Goal: Task Accomplishment & Management: Manage account settings

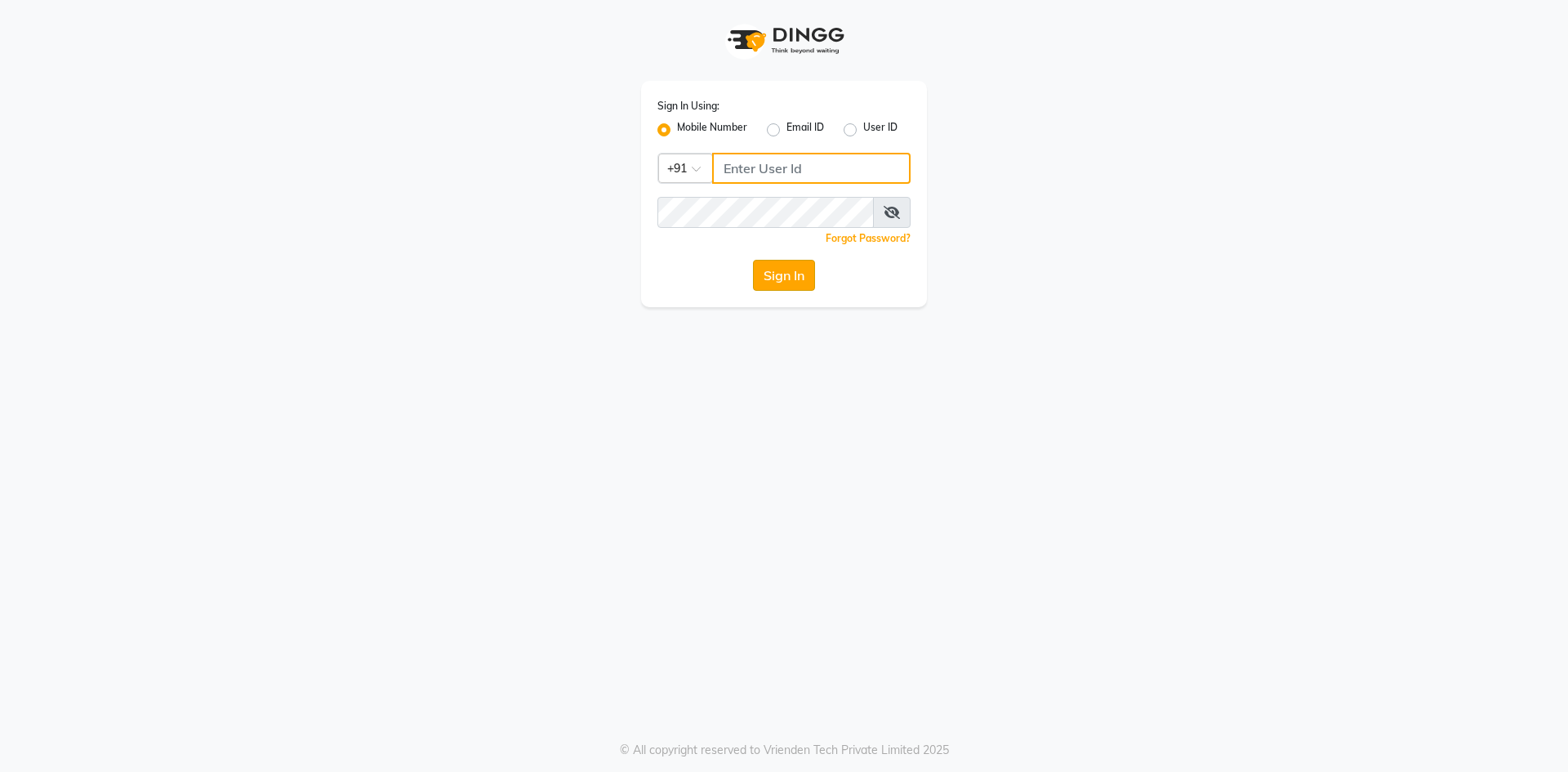
type input "9460179333"
click at [797, 277] on button "Sign In" at bounding box center [784, 275] width 62 height 31
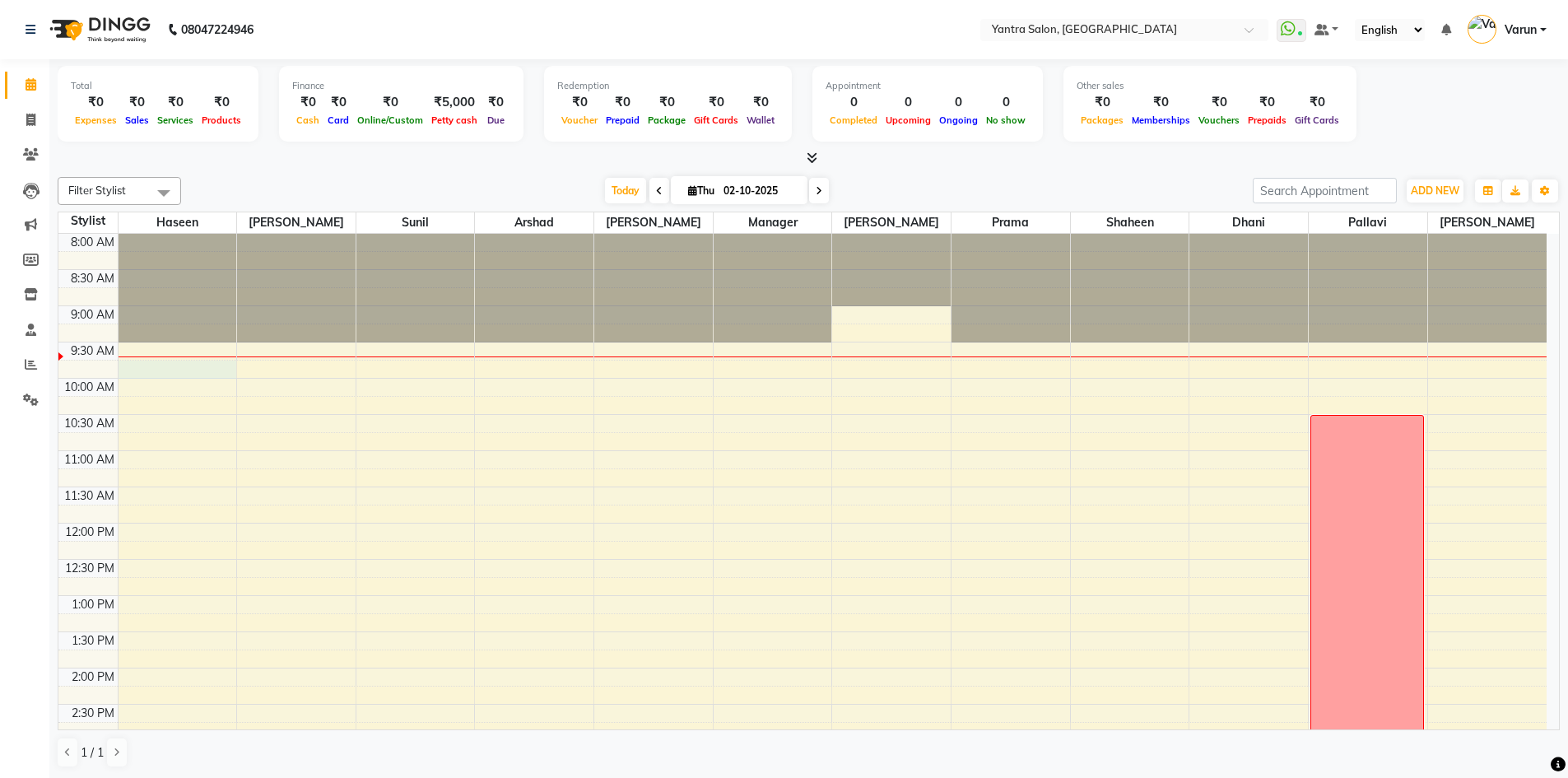
click at [146, 377] on div "8:00 AM 8:30 AM 9:00 AM 9:30 AM 10:00 AM 10:30 AM 11:00 AM 11:30 AM 12:00 PM 12…" at bounding box center [802, 704] width 1488 height 941
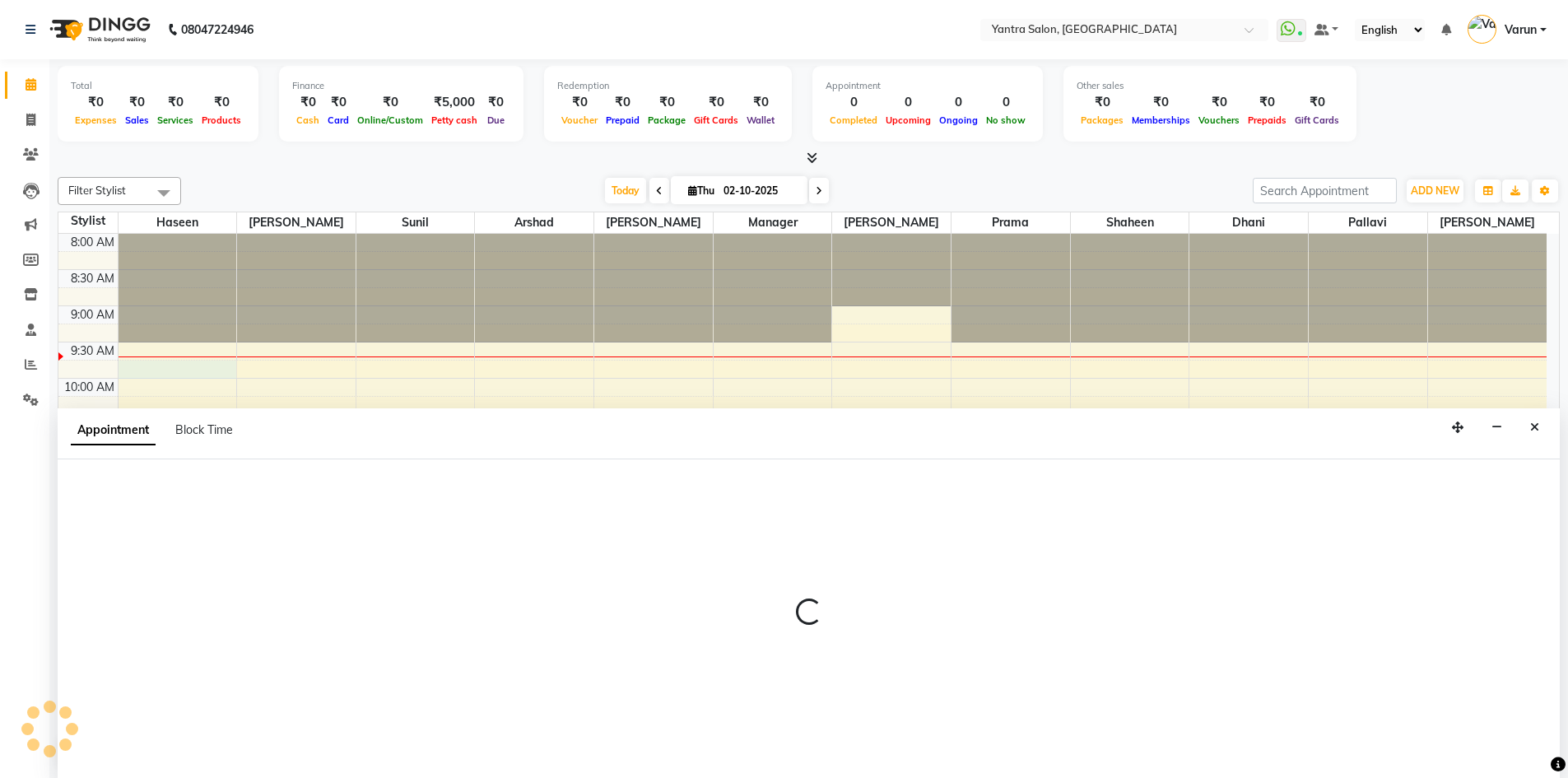
scroll to position [1, 0]
select select "75926"
select select "tentative"
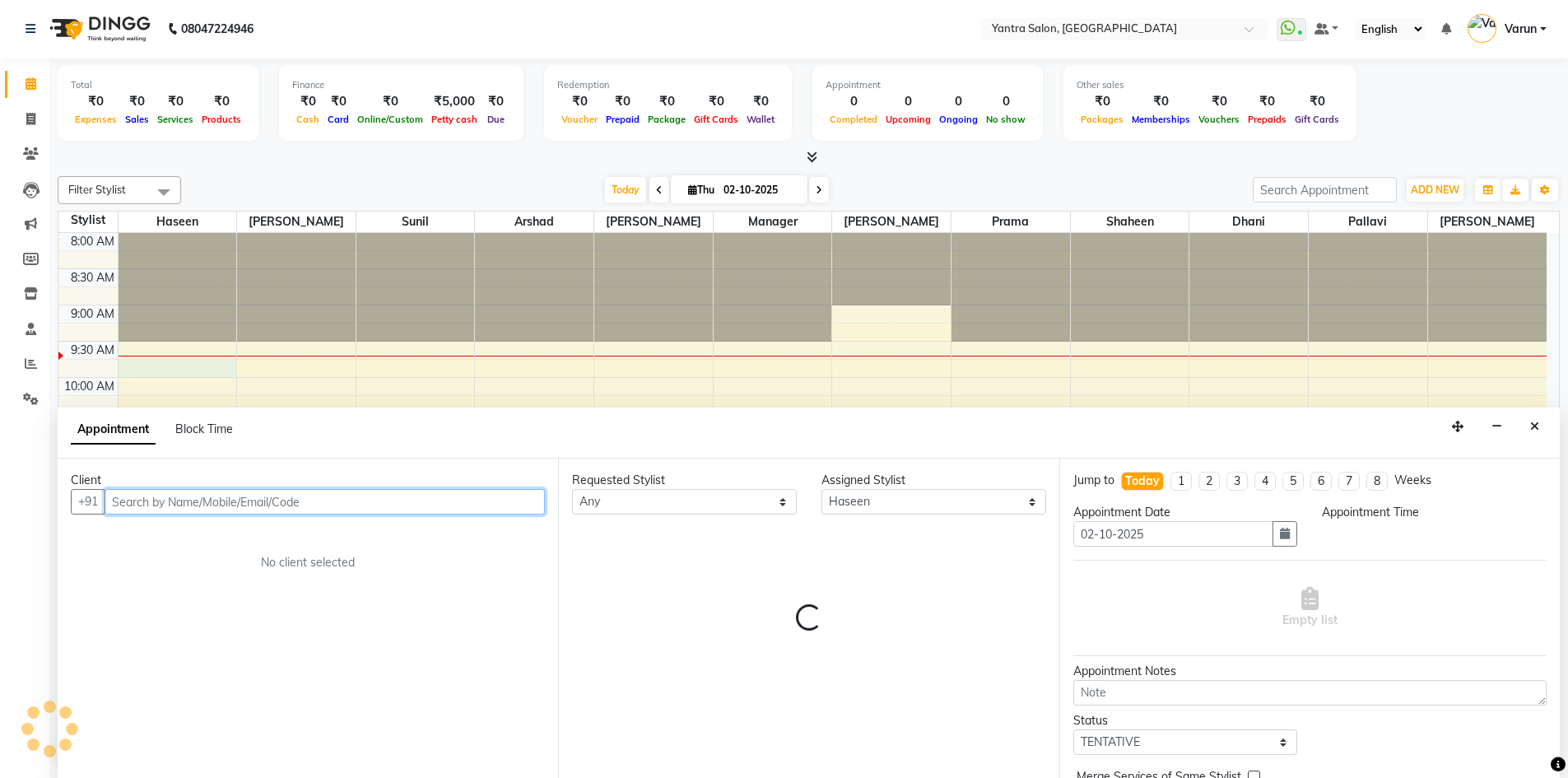
select select "585"
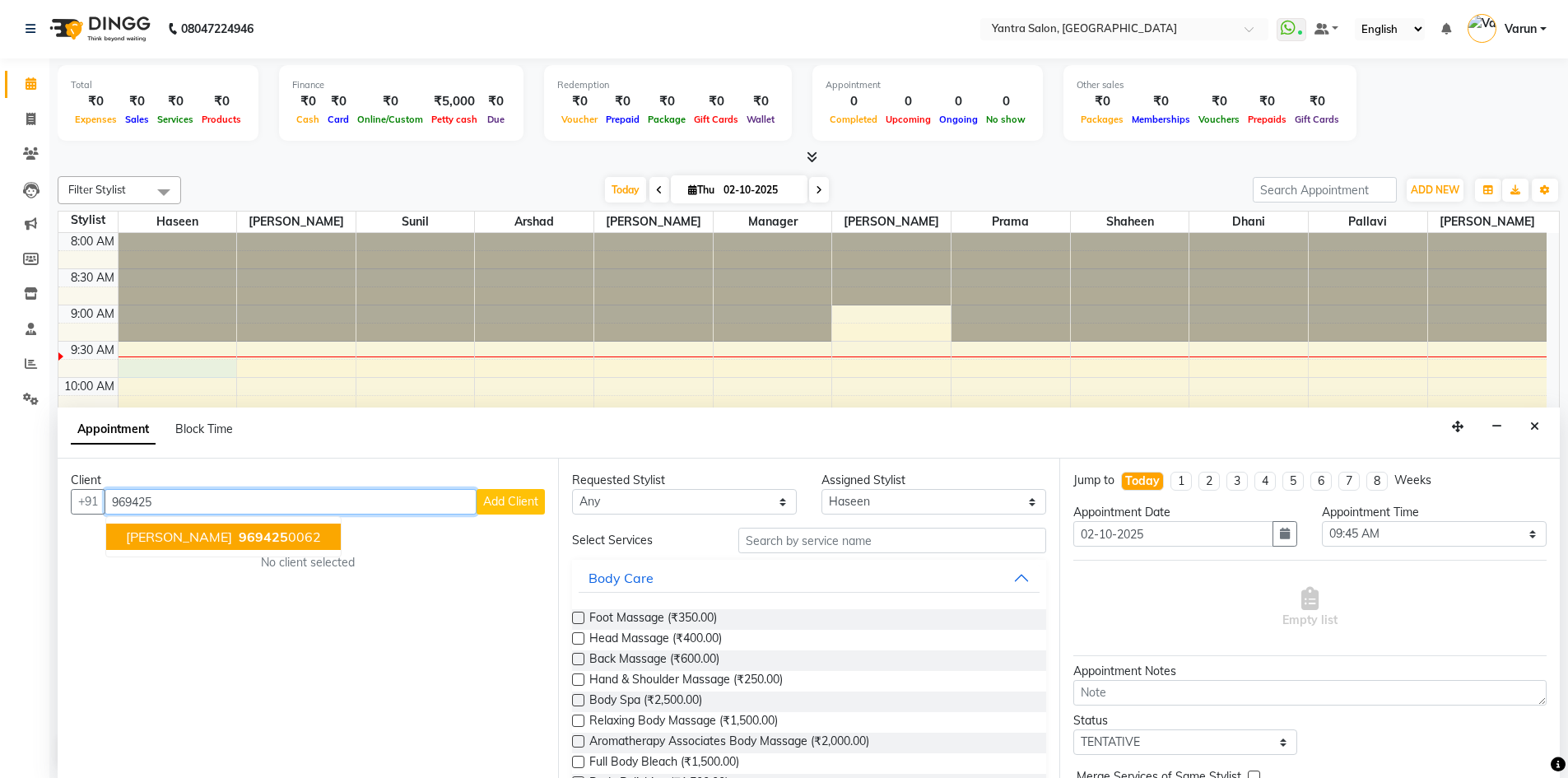
click at [144, 538] on span "[PERSON_NAME]" at bounding box center [179, 537] width 106 height 17
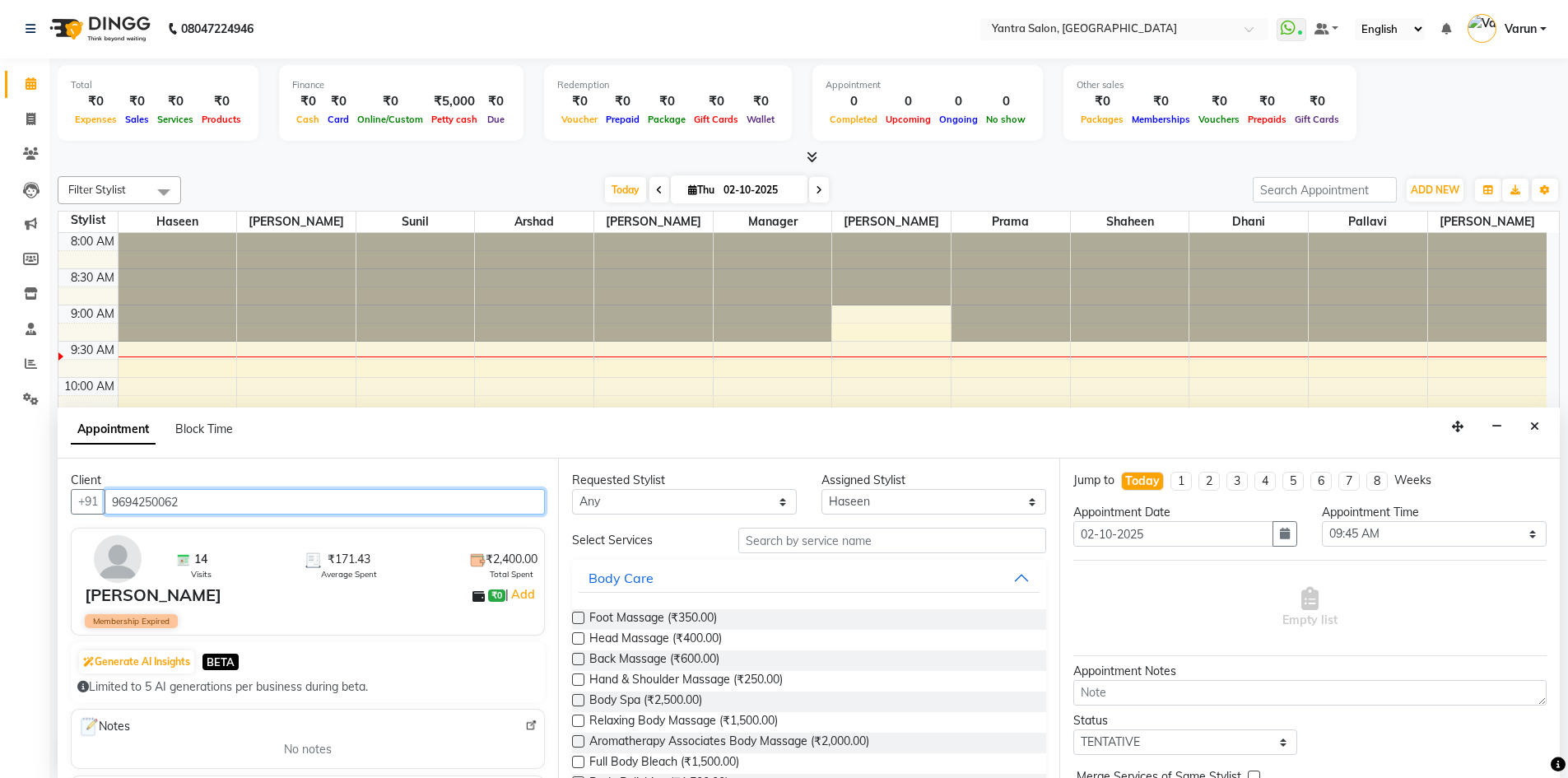
type input "9694250062"
click at [782, 537] on input "text" at bounding box center [892, 540] width 308 height 26
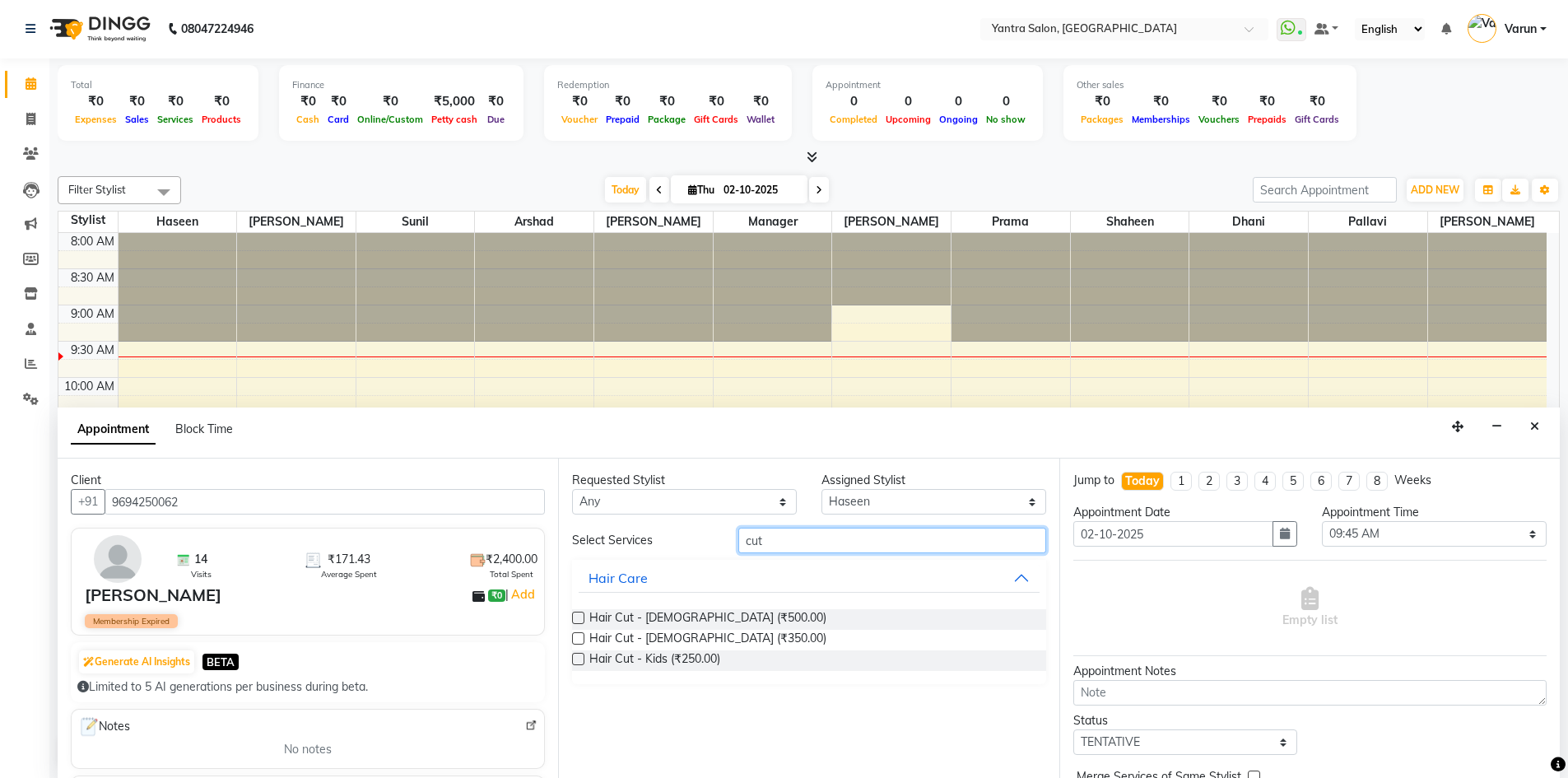
type input "cut"
click at [581, 639] on label at bounding box center [578, 638] width 12 height 12
click at [581, 639] on input "checkbox" at bounding box center [578, 641] width 11 height 11
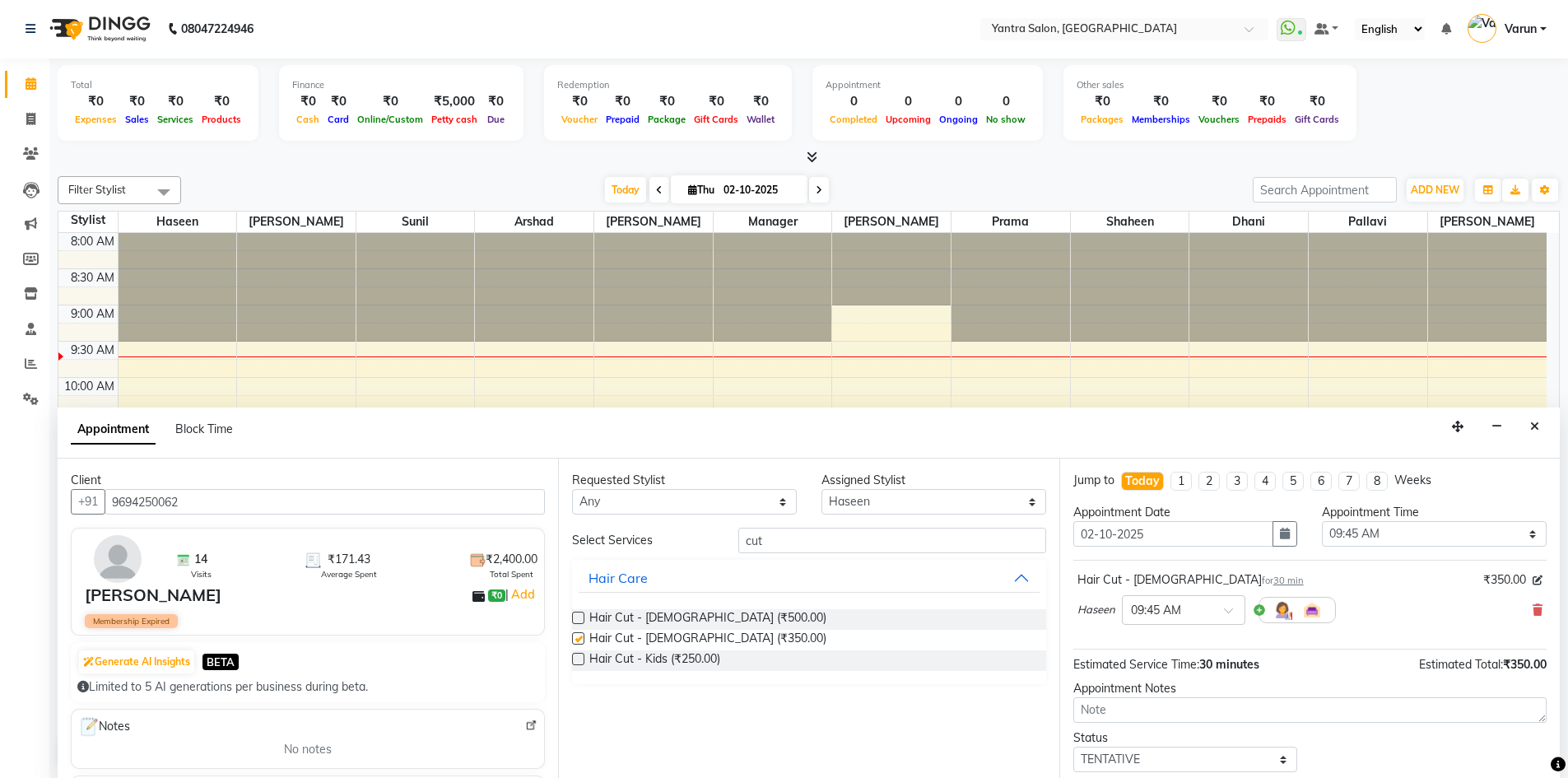
checkbox input "false"
click at [1334, 539] on select "Select 09:00 AM 09:15 AM 09:30 AM 09:45 AM 10:00 AM 10:15 AM 10:30 AM 10:45 AM …" at bounding box center [1434, 534] width 225 height 26
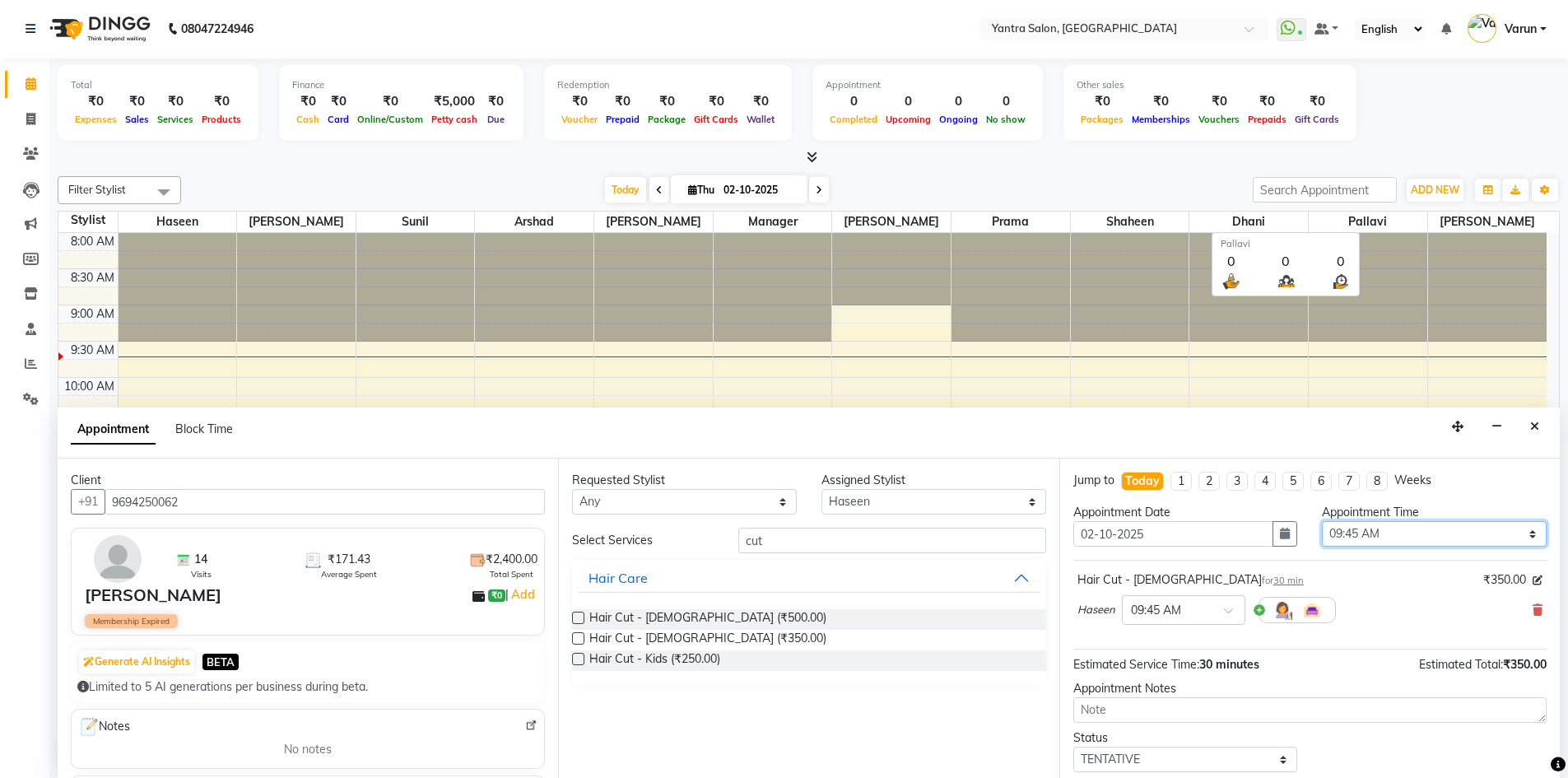
select select "600"
click at [1321, 521] on select "Select 09:00 AM 09:15 AM 09:30 AM 09:45 AM 10:00 AM 10:15 AM 10:30 AM 10:45 AM …" at bounding box center [1434, 534] width 225 height 26
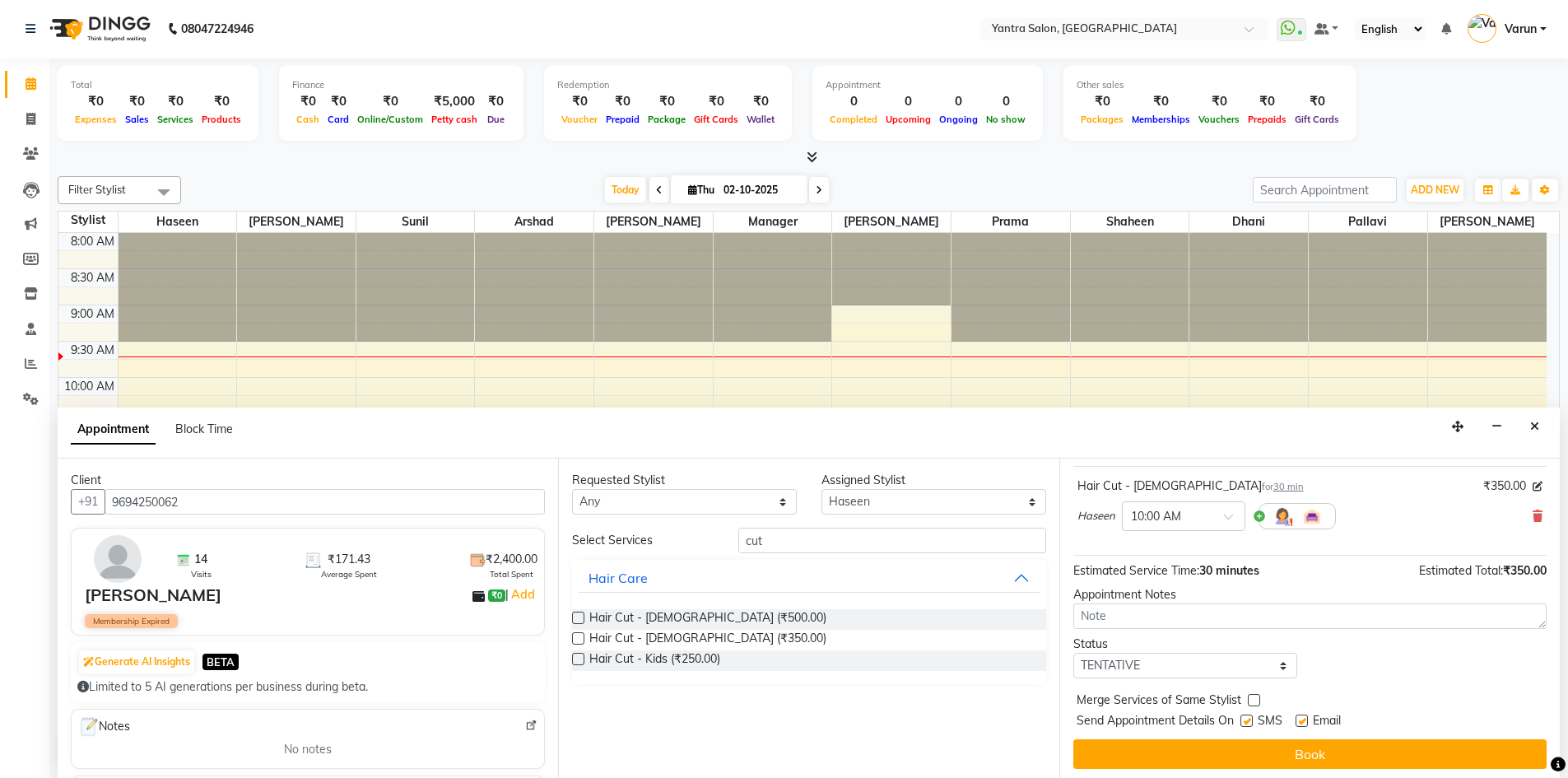
scroll to position [98, 0]
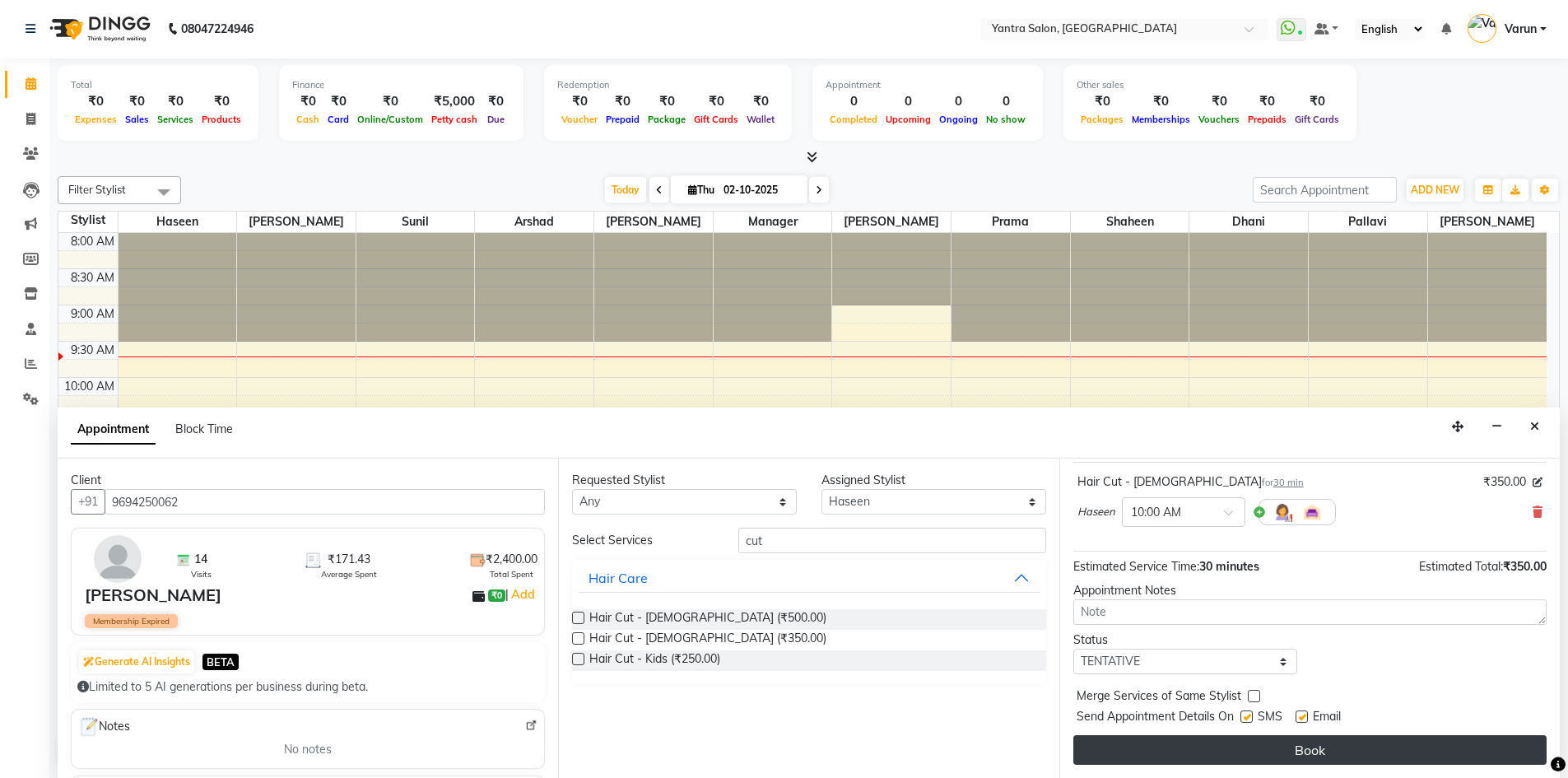
click at [1284, 748] on button "Book" at bounding box center [1309, 750] width 473 height 29
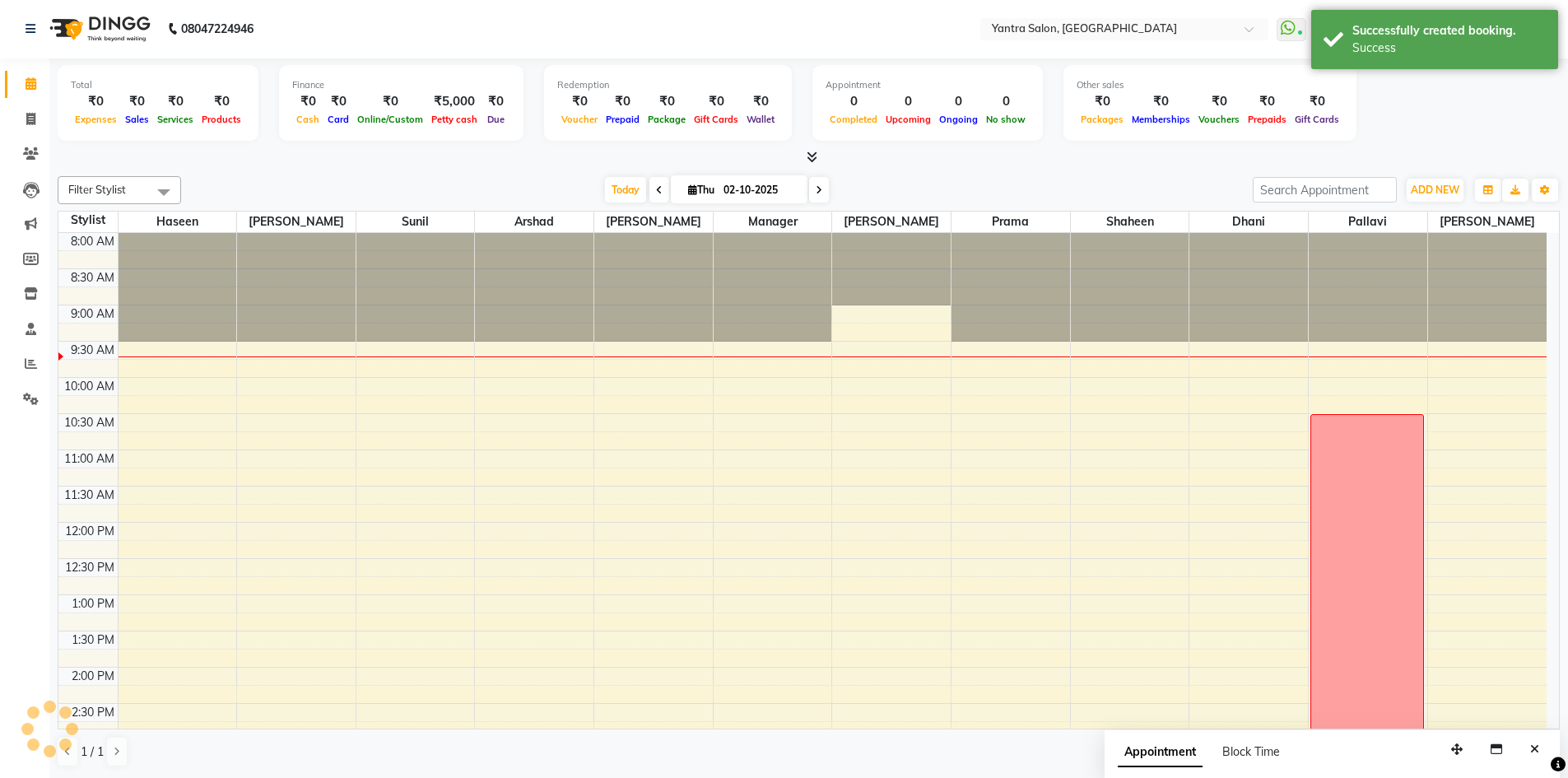
scroll to position [0, 0]
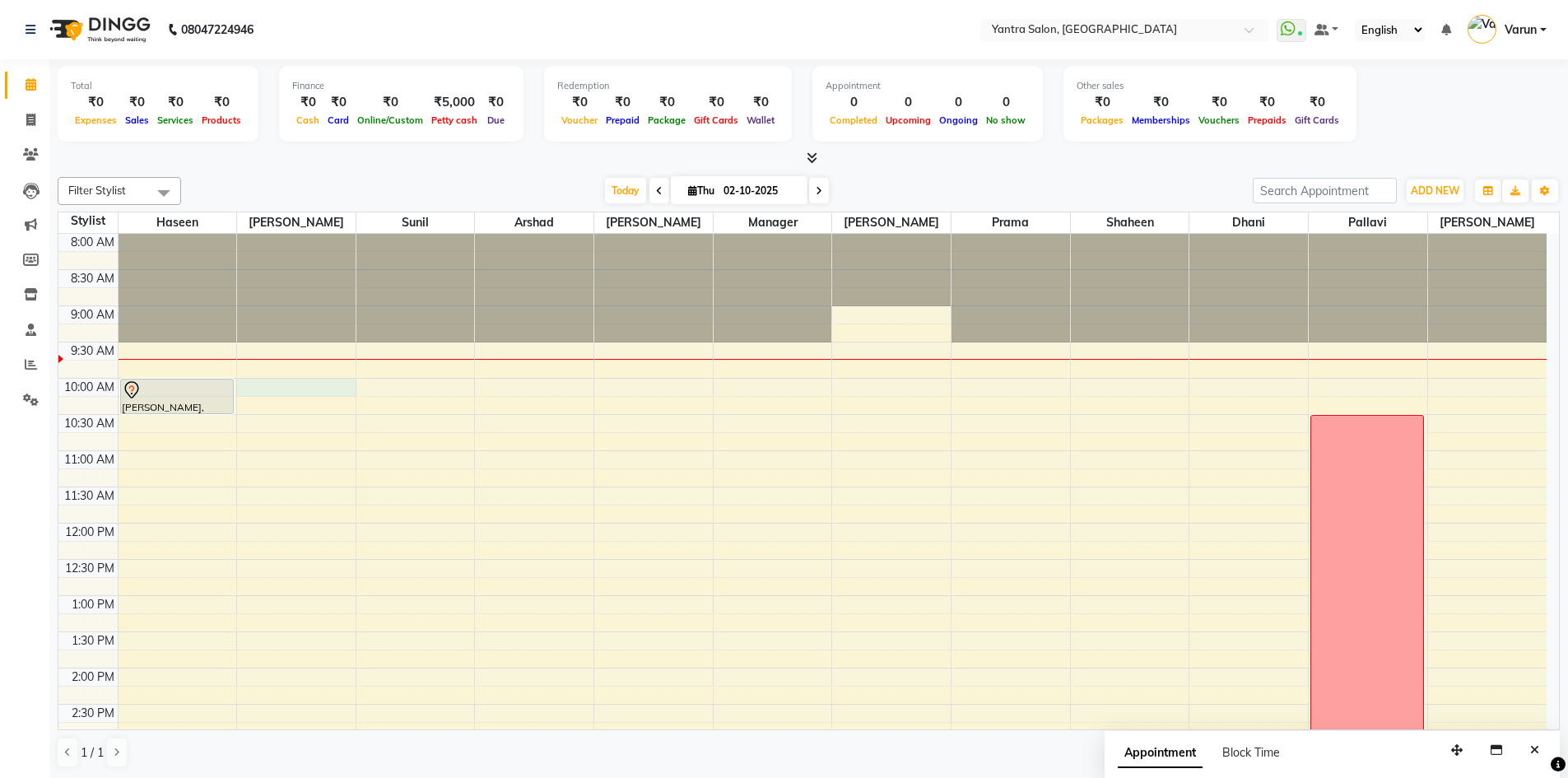
click at [291, 381] on div "8:00 AM 8:30 AM 9:00 AM 9:30 AM 10:00 AM 10:30 AM 11:00 AM 11:30 AM 12:00 PM 12…" at bounding box center [802, 704] width 1488 height 941
select select "90728"
select select "600"
select select "tentative"
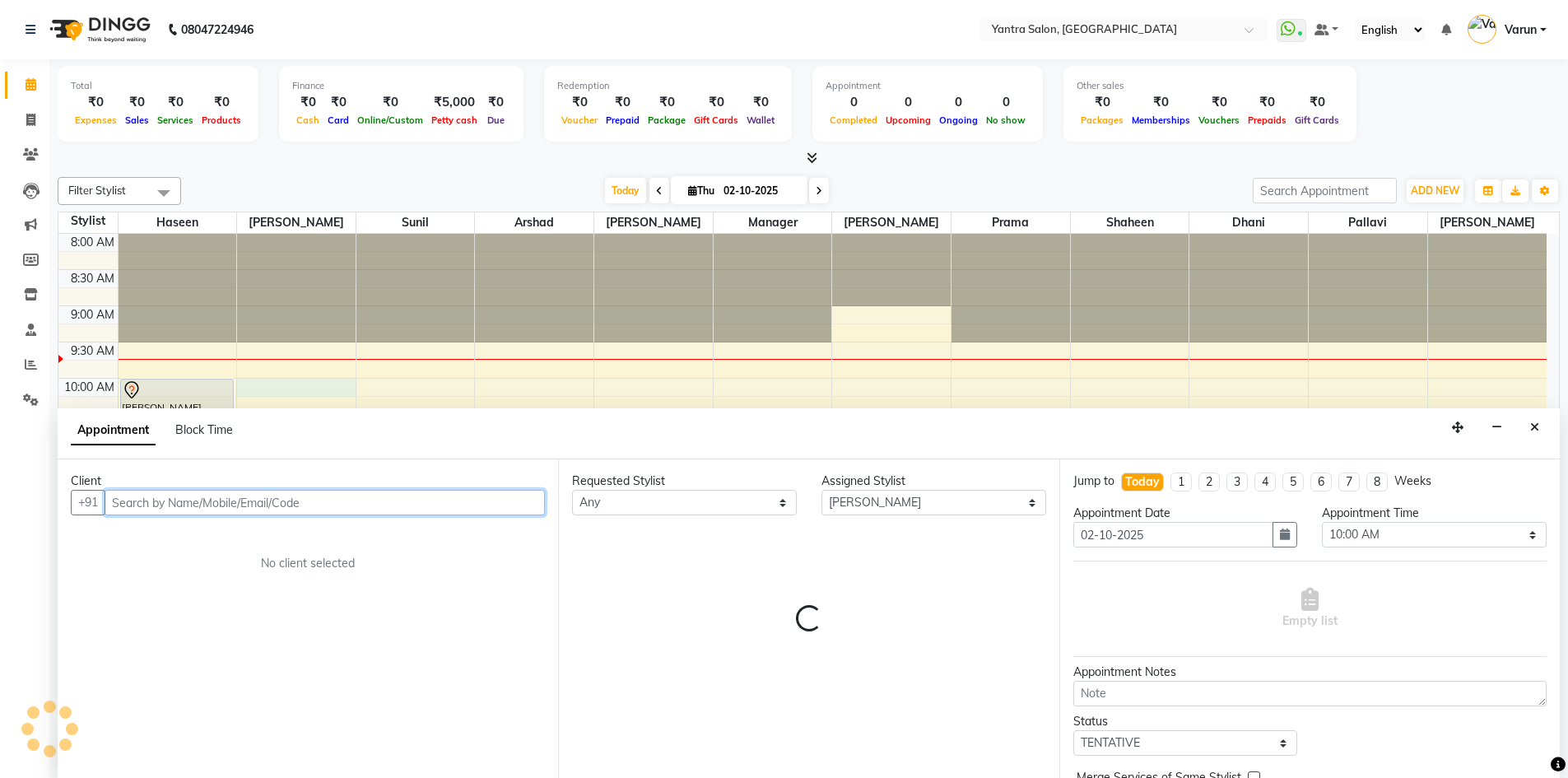
scroll to position [1, 0]
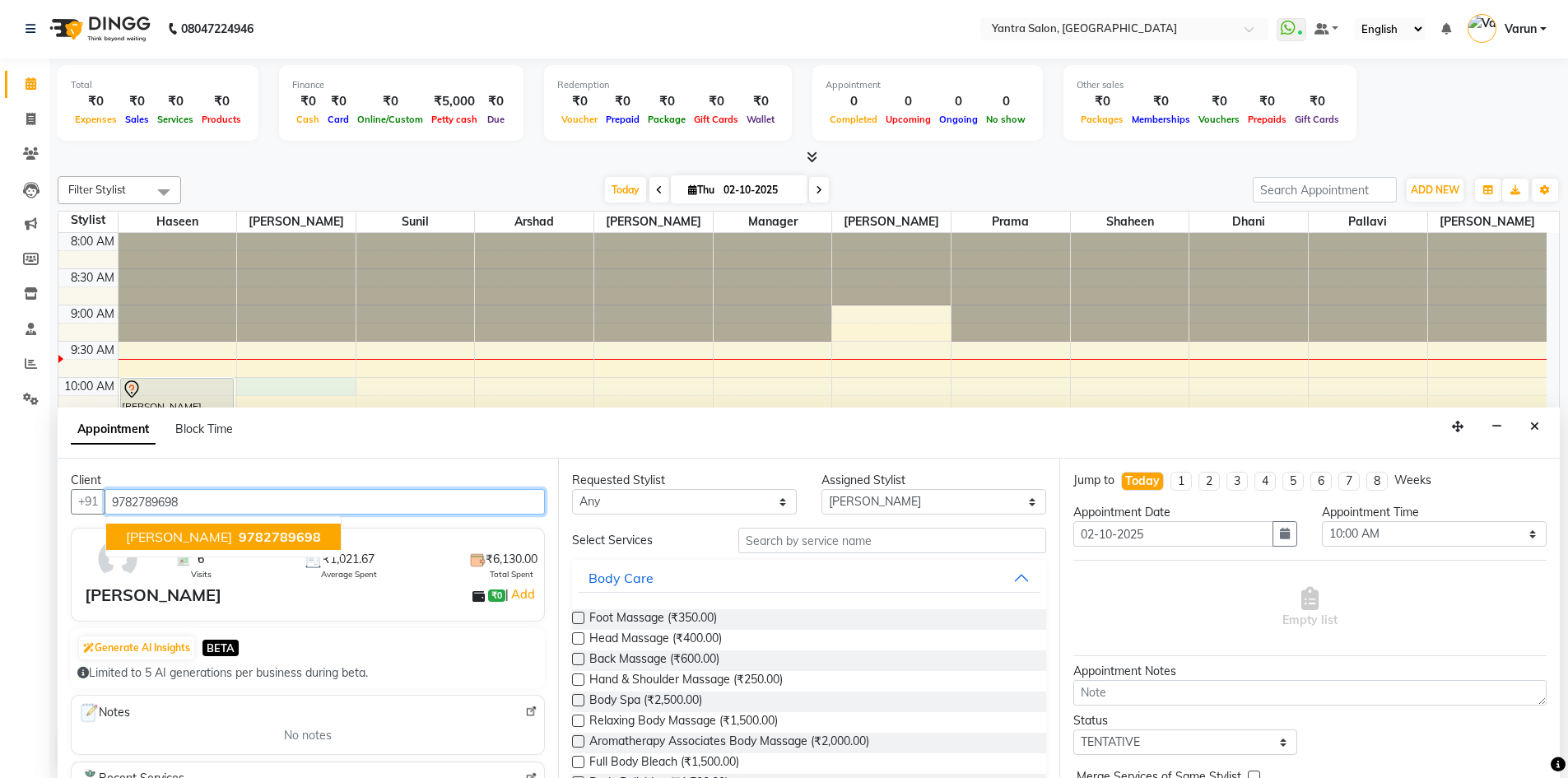
click at [140, 540] on span "[PERSON_NAME]" at bounding box center [179, 537] width 106 height 17
type input "9782789698"
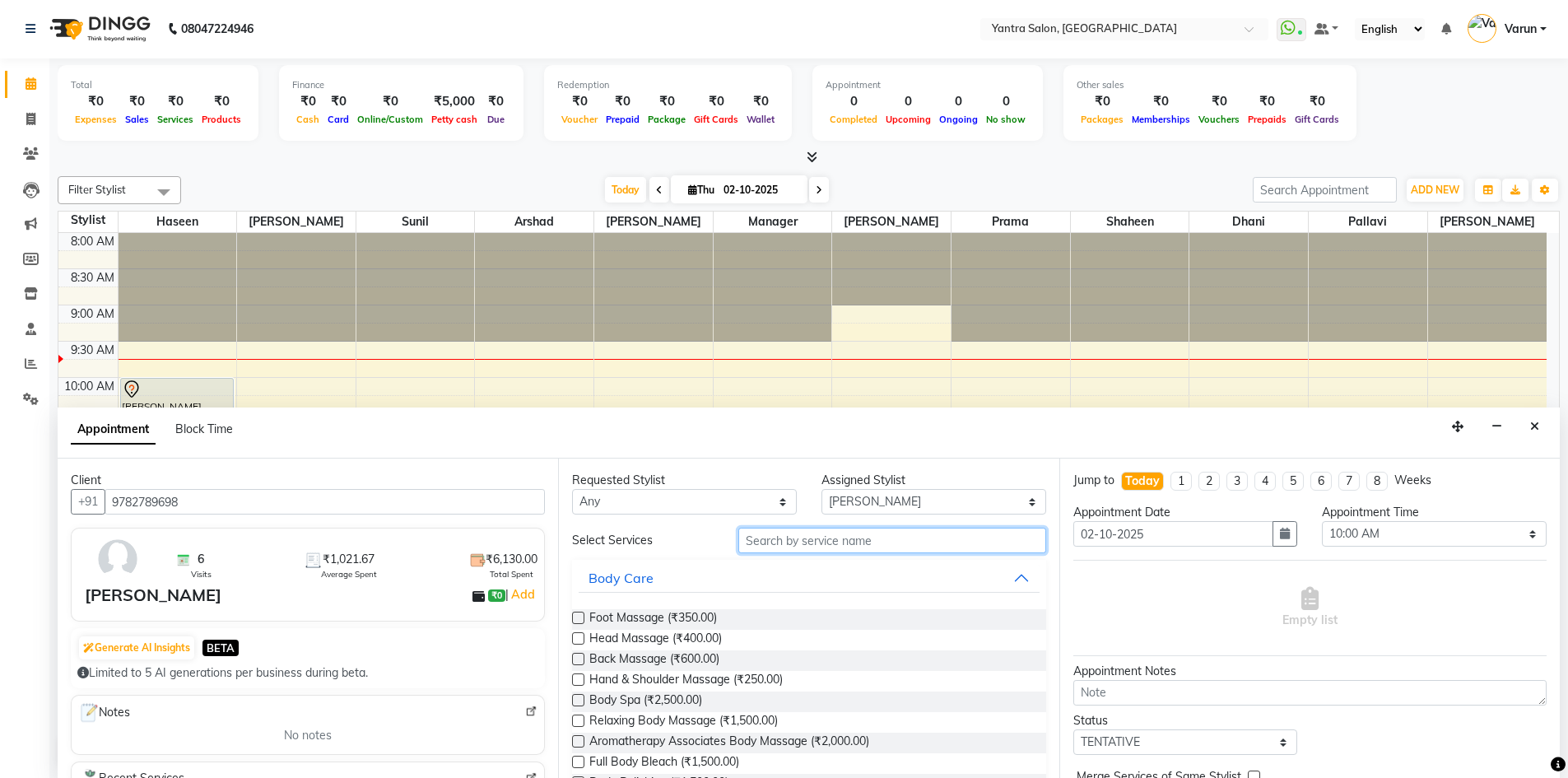
click at [764, 539] on input "text" at bounding box center [892, 540] width 308 height 26
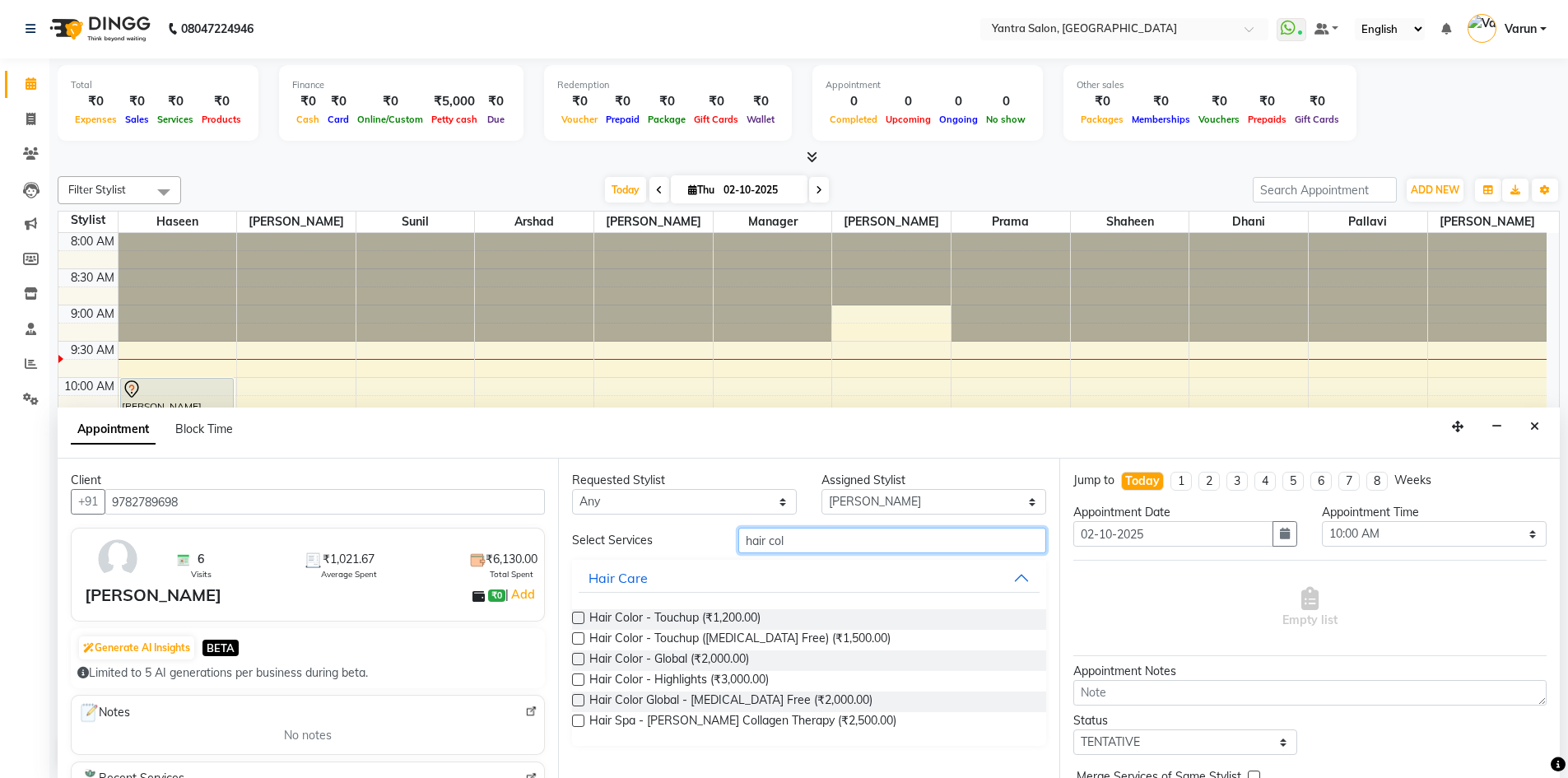
type input "hair col"
click at [578, 616] on label at bounding box center [578, 618] width 12 height 12
click at [578, 616] on input "checkbox" at bounding box center [578, 620] width 11 height 11
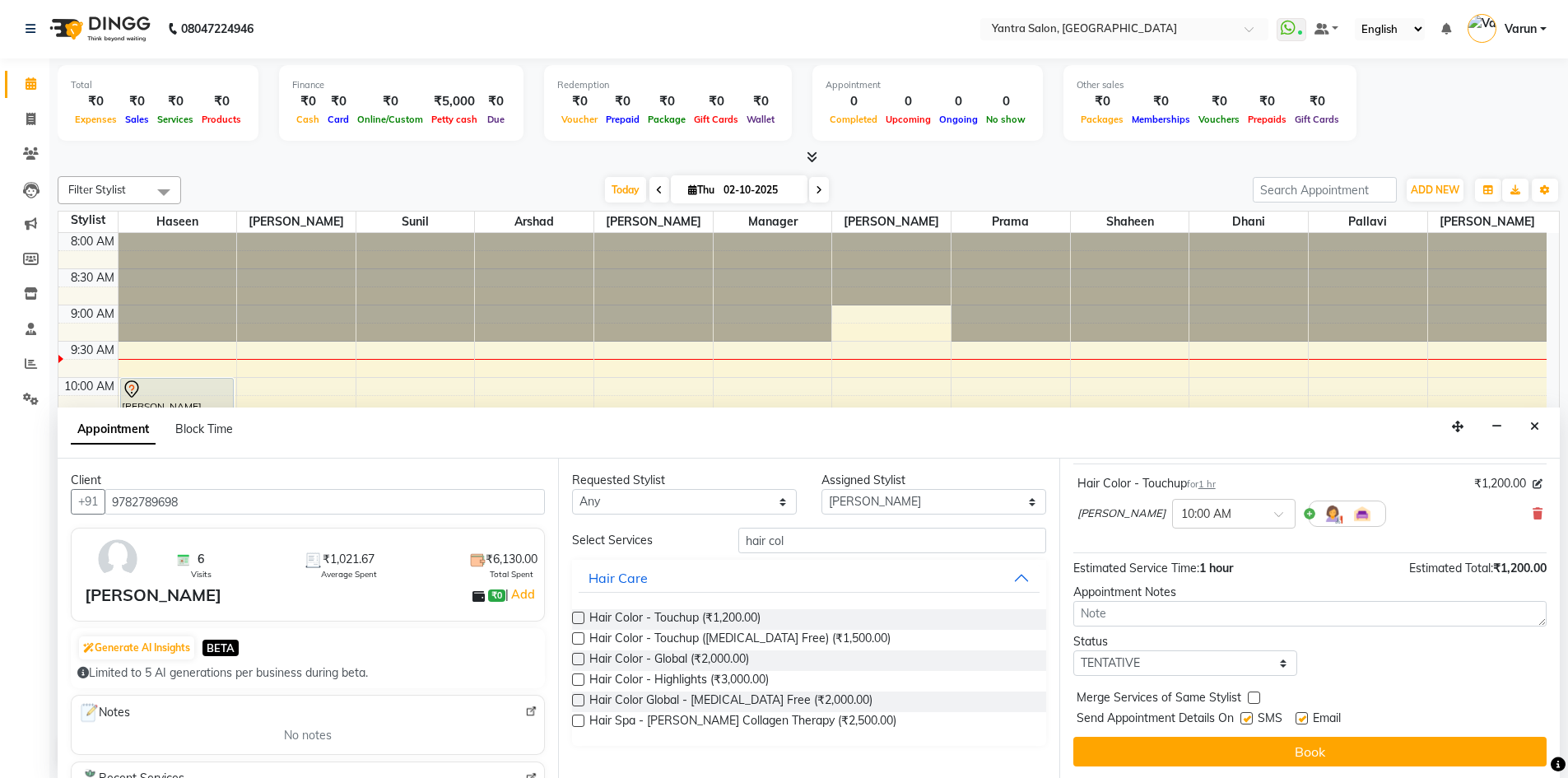
scroll to position [98, 0]
click at [579, 617] on label at bounding box center [578, 618] width 12 height 12
click at [579, 617] on input "checkbox" at bounding box center [578, 620] width 11 height 11
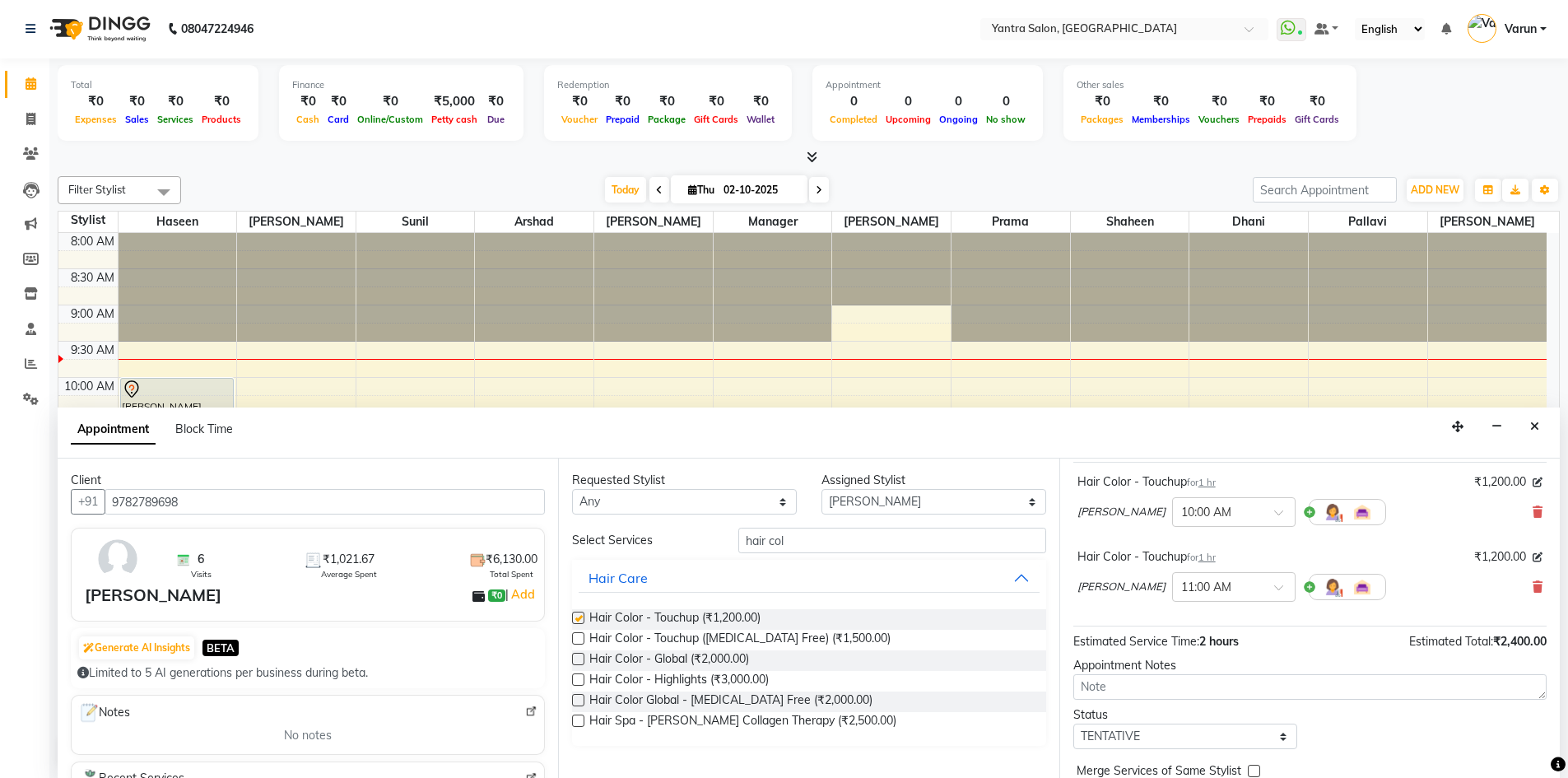
checkbox input "false"
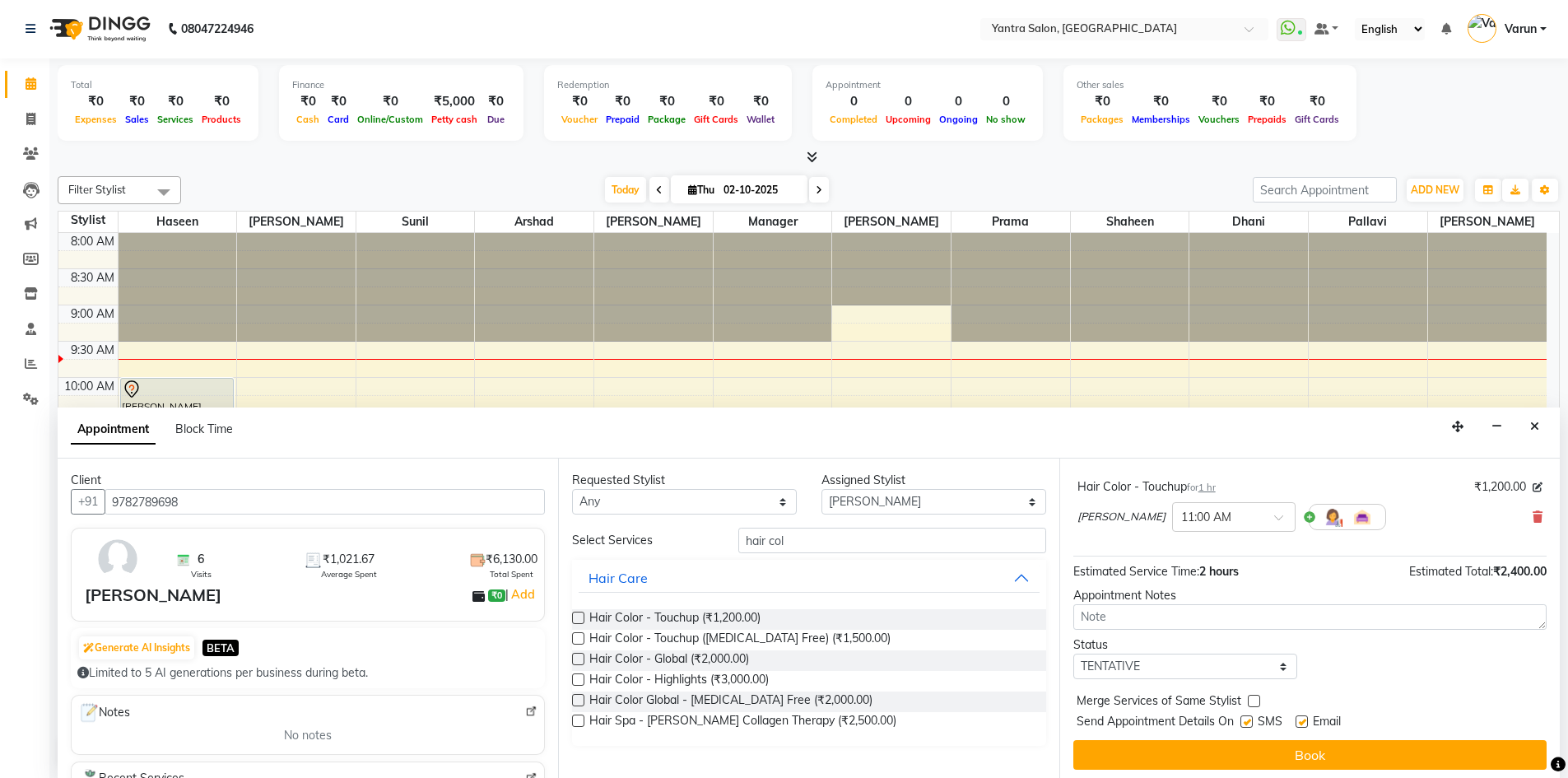
scroll to position [173, 0]
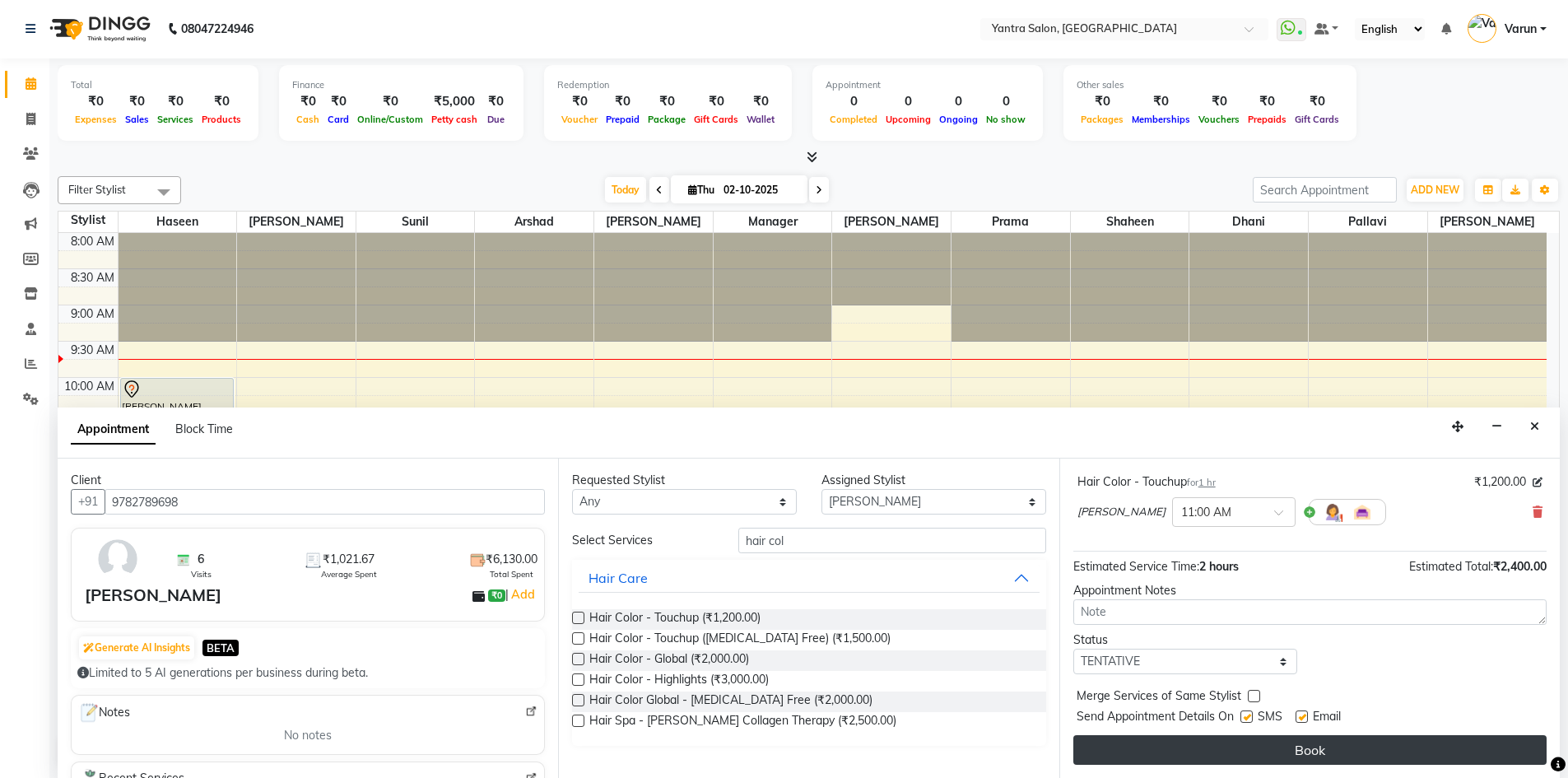
click at [1327, 754] on button "Book" at bounding box center [1309, 750] width 473 height 29
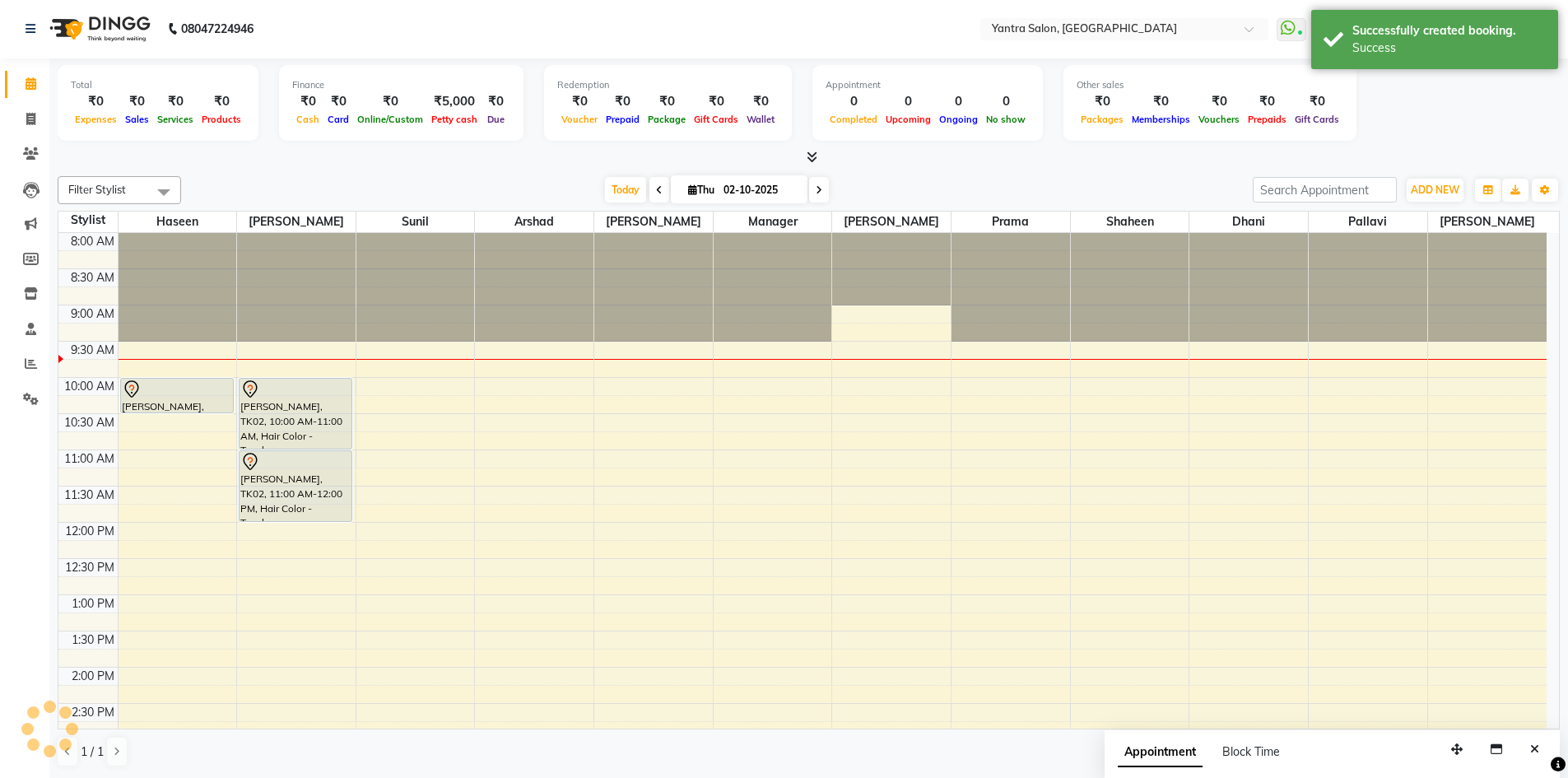
scroll to position [0, 0]
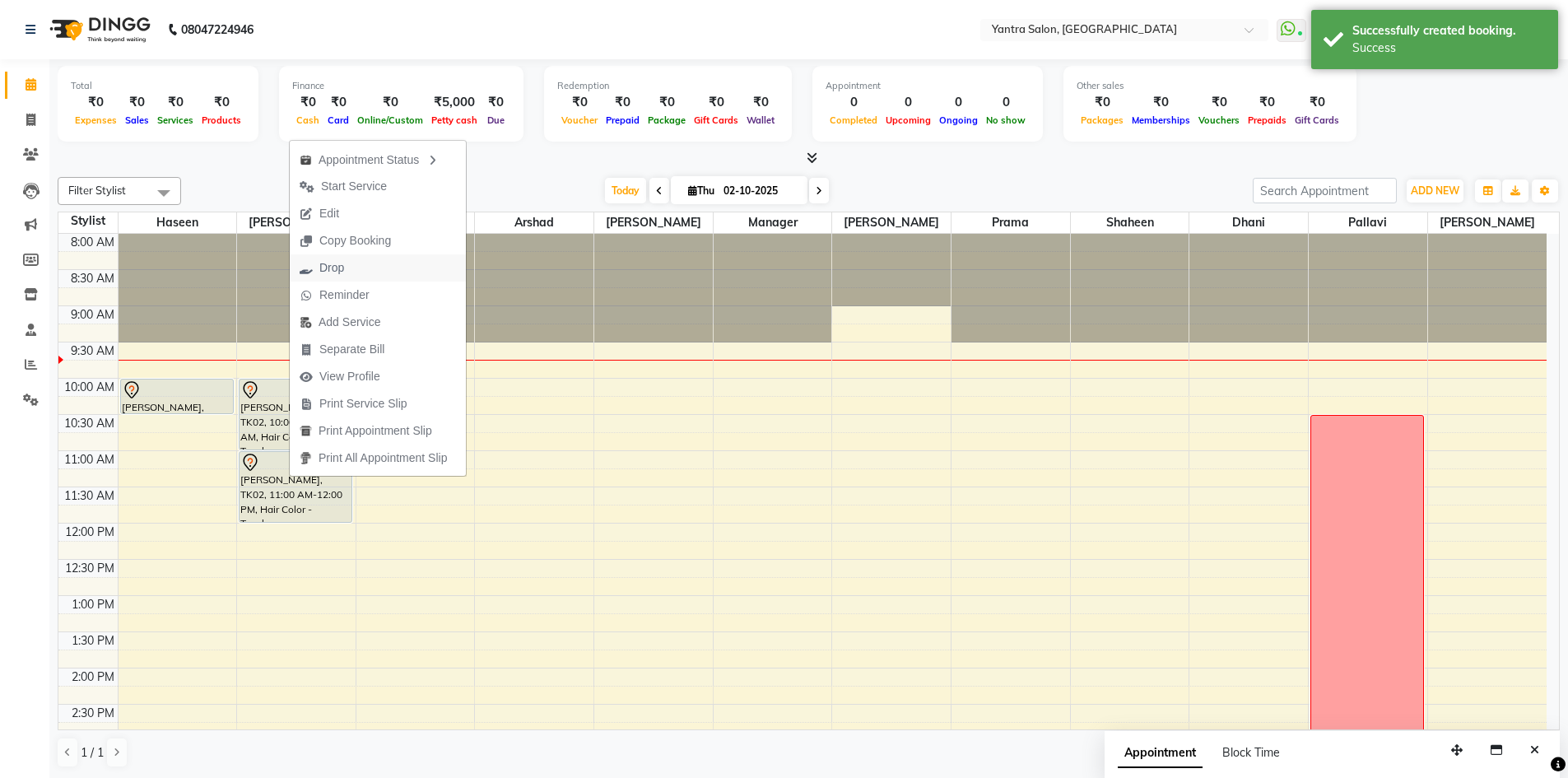
click at [359, 263] on button "Drop" at bounding box center [377, 268] width 176 height 28
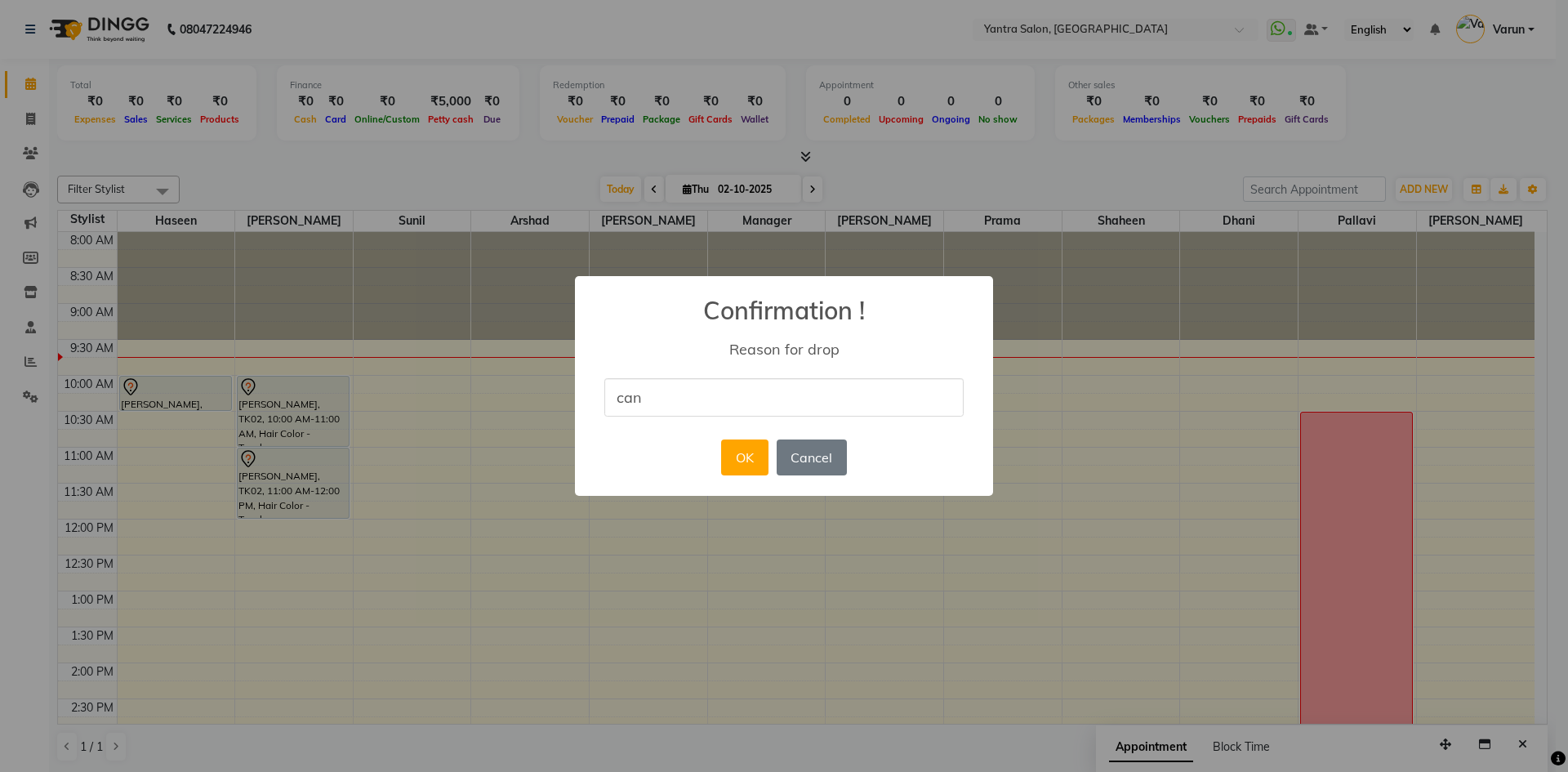
type input "cancel"
click at [735, 453] on button "OK" at bounding box center [744, 457] width 47 height 36
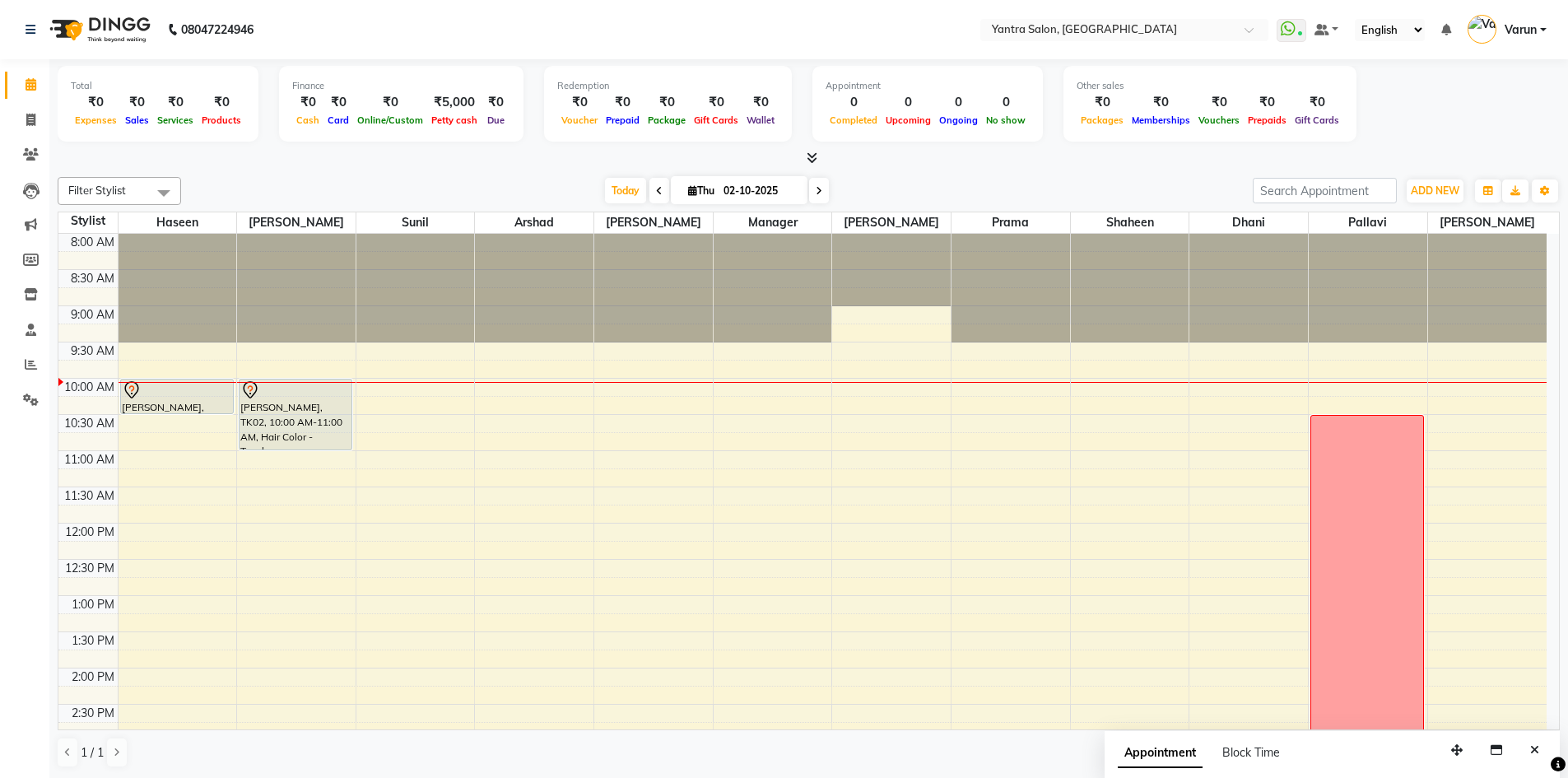
click at [354, 476] on div "8:00 AM 8:30 AM 9:00 AM 9:30 AM 10:00 AM 10:30 AM 11:00 AM 11:30 AM 12:00 PM 12…" at bounding box center [802, 704] width 1488 height 941
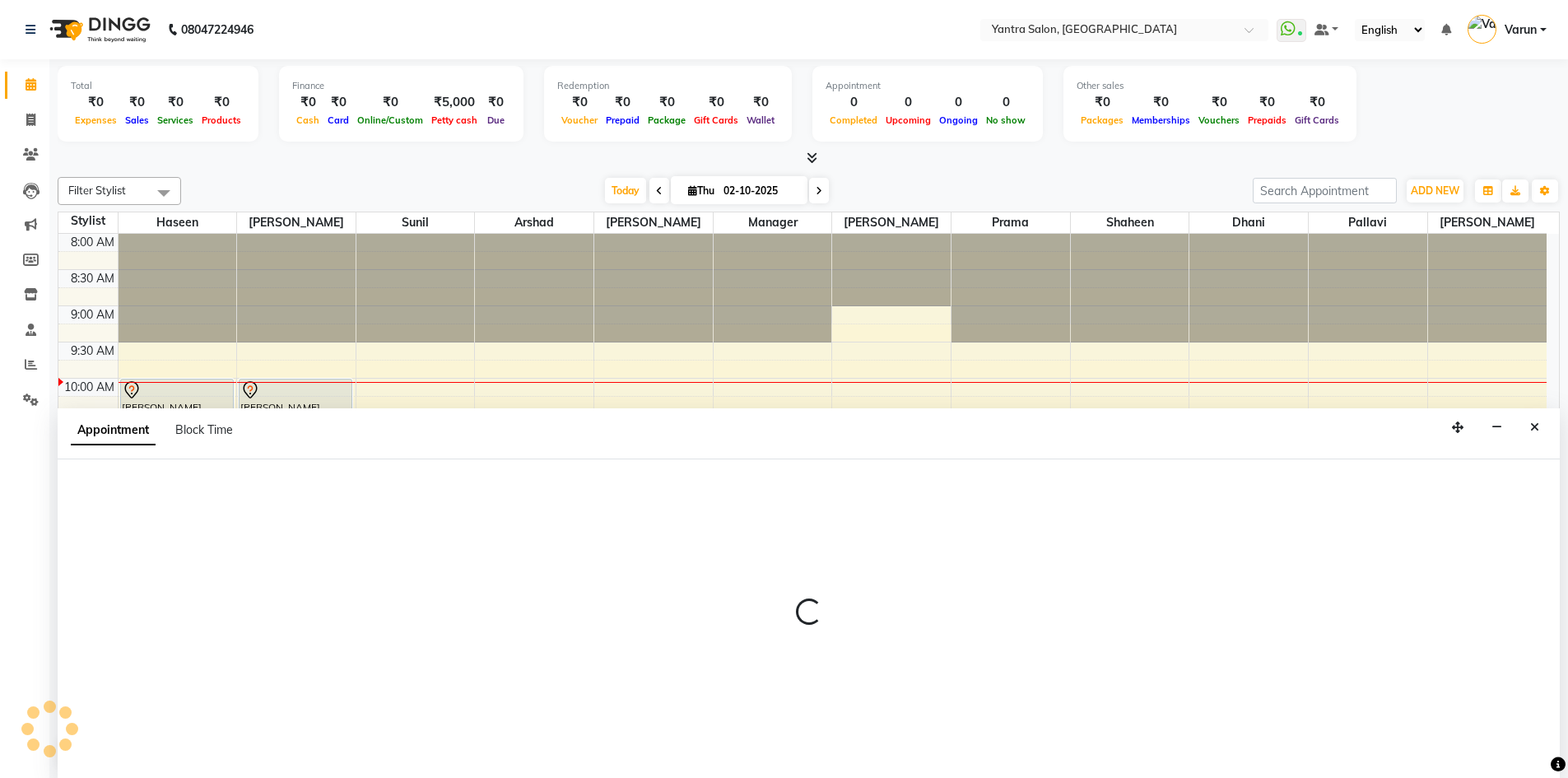
scroll to position [1, 0]
select select "90728"
select select "675"
select select "tentative"
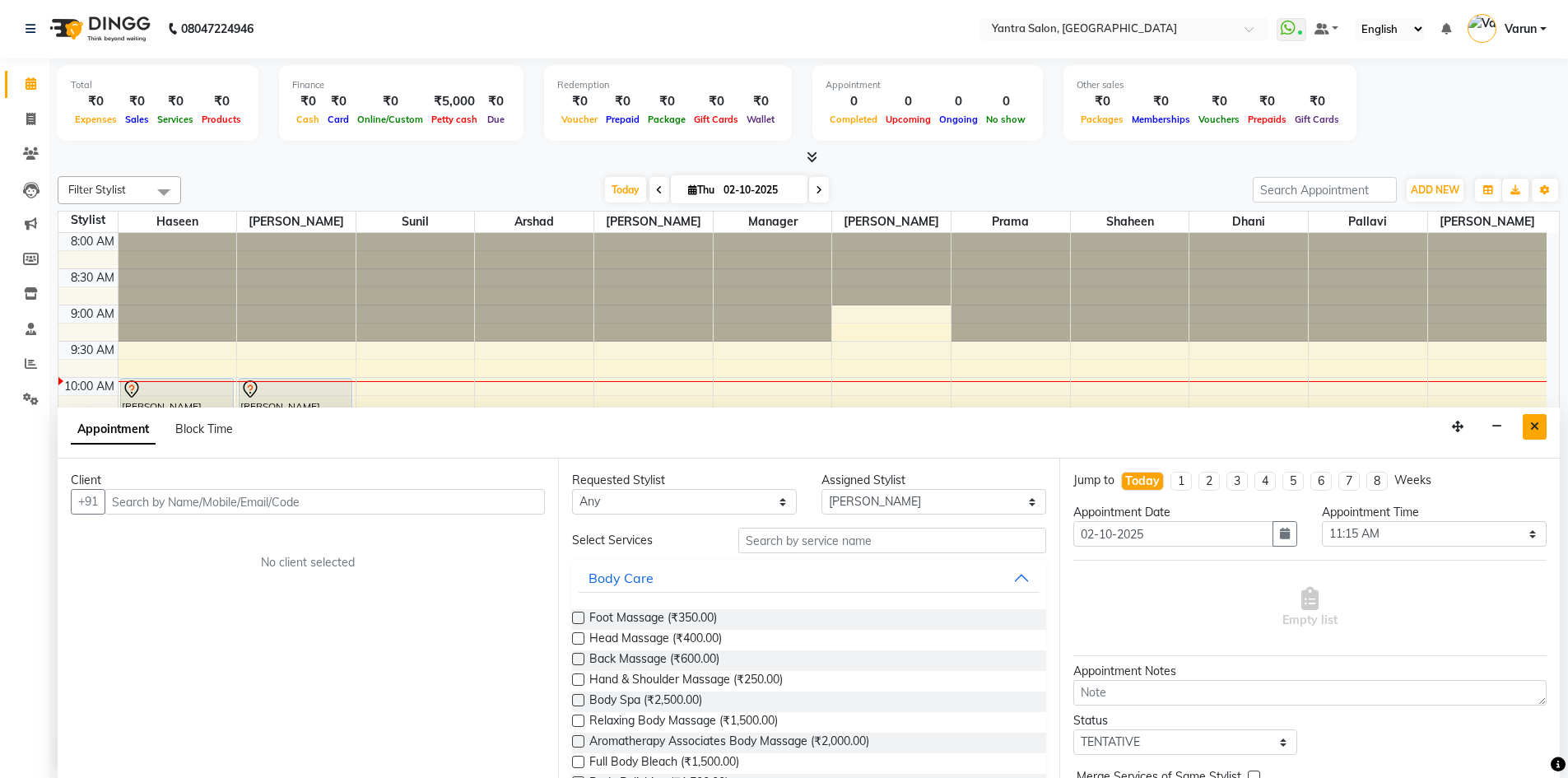
click at [1534, 432] on icon "Close" at bounding box center [1535, 426] width 9 height 12
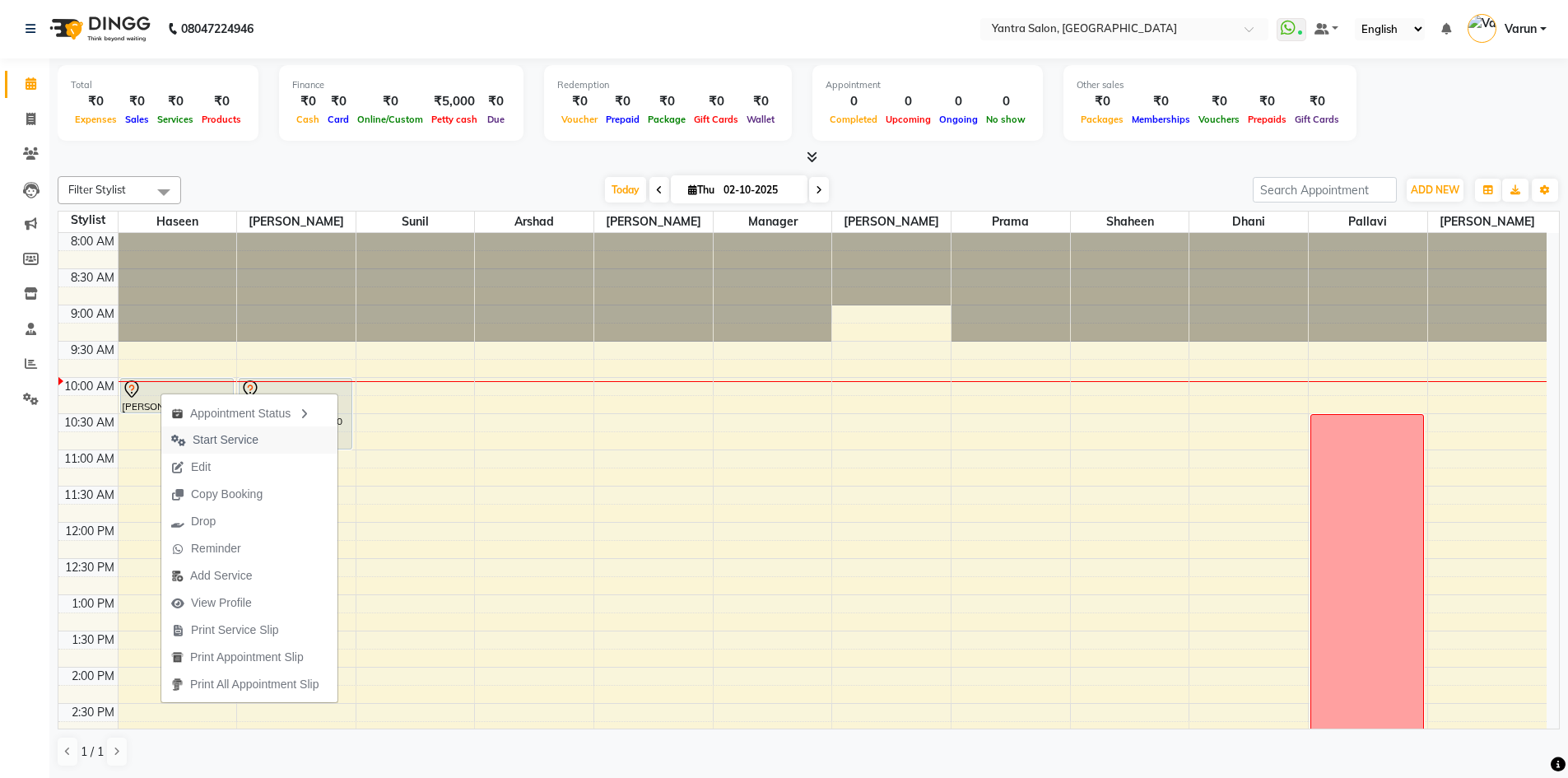
click at [246, 441] on span "Start Service" at bounding box center [225, 440] width 66 height 17
